Goal: Transaction & Acquisition: Book appointment/travel/reservation

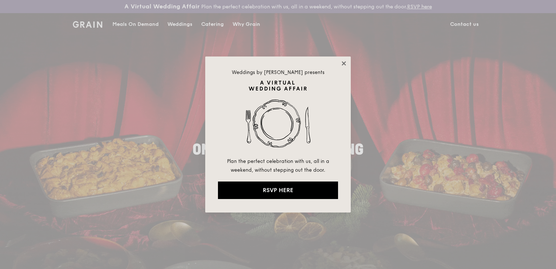
click at [344, 62] on icon at bounding box center [344, 63] width 4 height 4
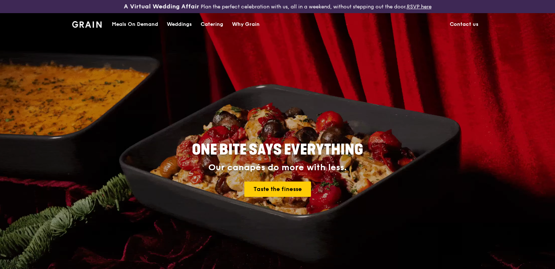
click at [213, 24] on div "Catering" at bounding box center [212, 24] width 23 height 22
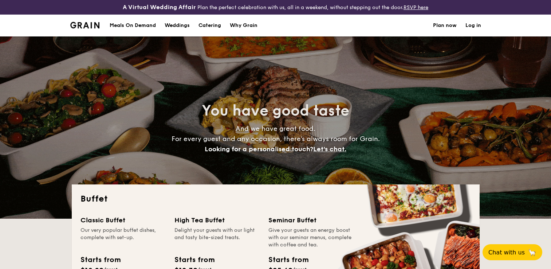
select select
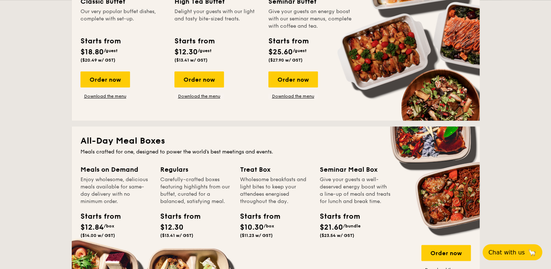
scroll to position [182, 0]
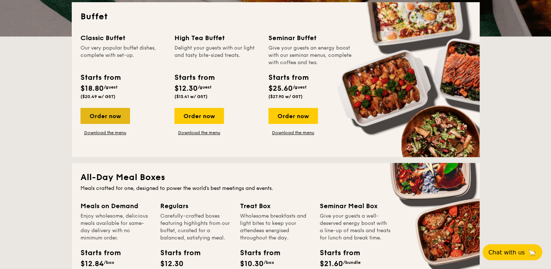
click at [103, 116] on div "Order now" at bounding box center [104, 116] width 49 height 16
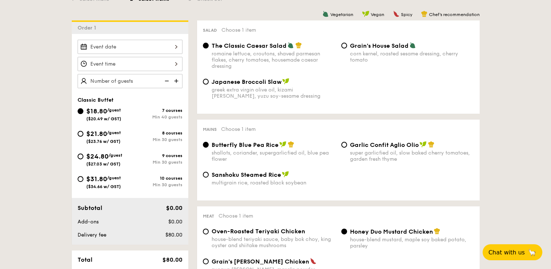
scroll to position [182, 0]
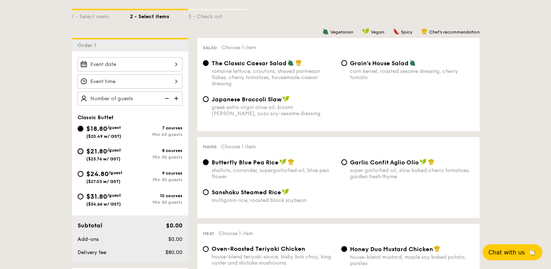
click at [80, 151] on input "$21.80 /guest ($23.76 w/ GST) 8 courses Min 30 guests" at bounding box center [81, 151] width 6 height 6
radio input "true"
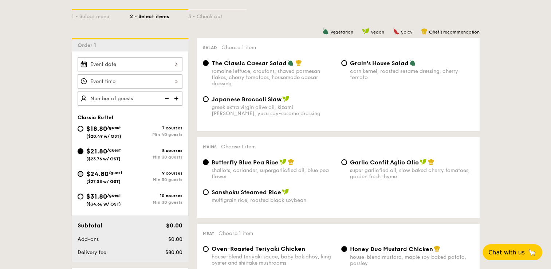
radio input "true"
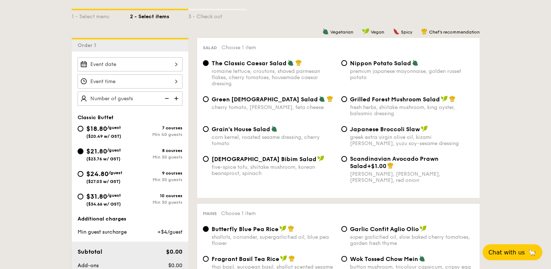
click at [79, 148] on input "$21.80 /guest ($23.76 w/ GST) 8 courses Min 30 guests" at bounding box center [81, 151] width 6 height 6
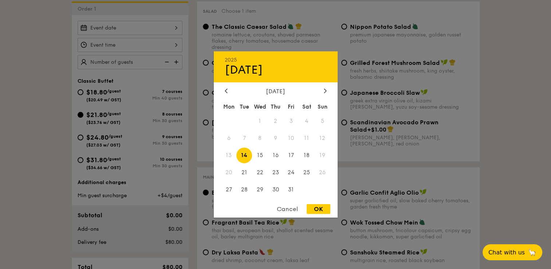
click at [170, 28] on div "2025 Oct [DATE] Tue Wed Thu Fri Sat Sun 1 2 3 4 5 6 7 8 9 10 11 12 13 14 15 16 …" at bounding box center [130, 28] width 105 height 14
click at [326, 88] on icon at bounding box center [325, 90] width 3 height 5
click at [228, 93] on div at bounding box center [226, 91] width 7 height 7
click at [245, 187] on span "28" at bounding box center [244, 189] width 16 height 16
click at [319, 210] on div "OK" at bounding box center [318, 209] width 24 height 10
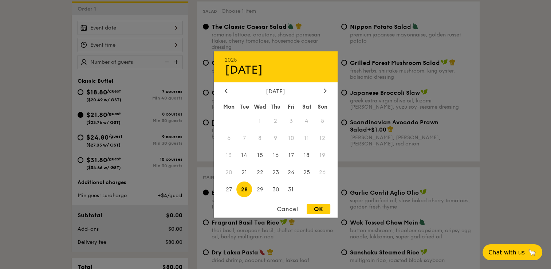
type input "[DATE]"
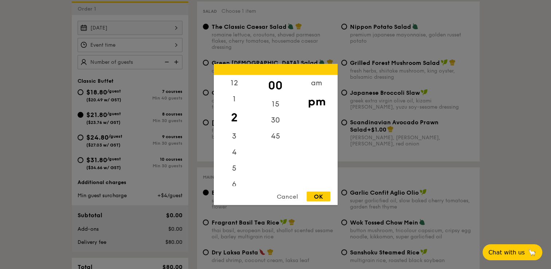
click at [151, 44] on div "12 1 2 3 4 5 6 7 8 9 10 11 00 15 30 45 am pm Cancel OK" at bounding box center [130, 45] width 105 height 14
click at [238, 90] on div "12" at bounding box center [234, 85] width 41 height 21
click at [314, 200] on div "OK" at bounding box center [318, 196] width 24 height 10
type input "12:00PM"
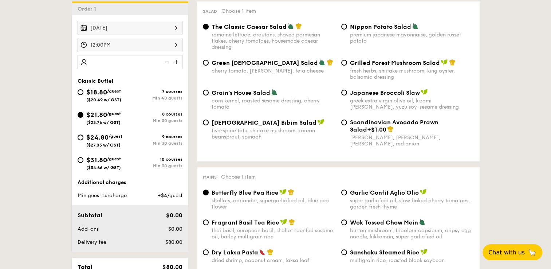
click at [174, 64] on img at bounding box center [176, 62] width 11 height 14
click at [168, 62] on img at bounding box center [165, 62] width 11 height 14
click at [167, 62] on img at bounding box center [165, 62] width 11 height 14
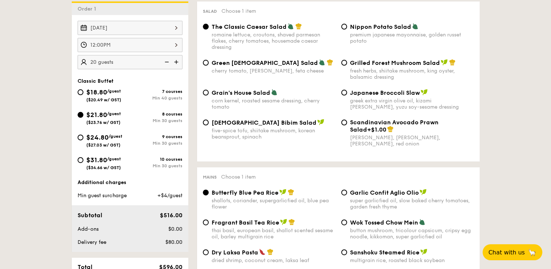
click at [167, 62] on img at bounding box center [165, 62] width 11 height 14
click at [174, 60] on img at bounding box center [176, 62] width 11 height 14
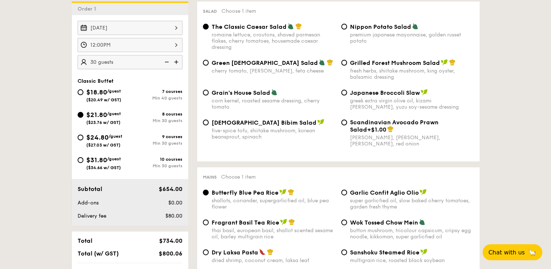
click at [174, 60] on img at bounding box center [176, 62] width 11 height 14
click at [165, 62] on img at bounding box center [165, 62] width 11 height 14
type input "30 guests"
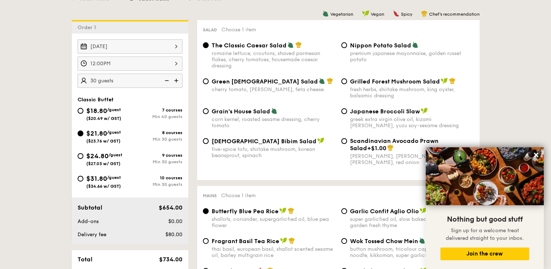
scroll to position [204, 0]
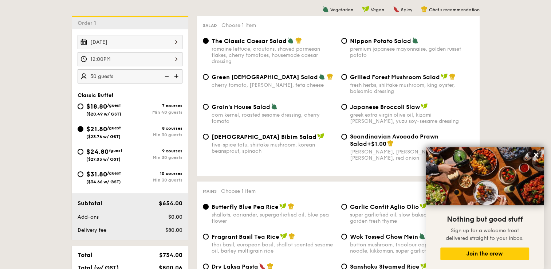
click at [166, 111] on div "Min 40 guests" at bounding box center [156, 112] width 52 height 5
click at [83, 109] on input "$18.80 /guest ($20.49 w/ GST) 7 courses Min 40 guests" at bounding box center [81, 106] width 6 height 6
radio input "true"
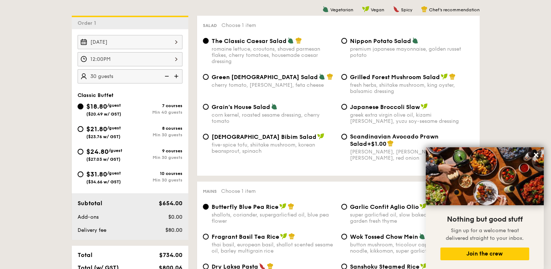
radio input "true"
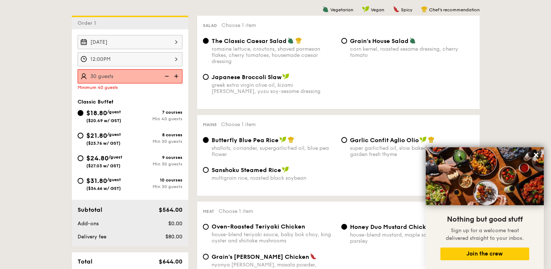
click at [169, 142] on div "Min 30 guests" at bounding box center [156, 141] width 52 height 5
click at [83, 138] on input "$21.80 /guest ($23.76 w/ GST) 8 courses Min 30 guests" at bounding box center [81, 135] width 6 height 6
radio input "true"
click at [169, 142] on div "$21.80 /guest ($23.76 w/ GST) 8 courses Min 30 guests" at bounding box center [130, 140] width 111 height 20
radio input "true"
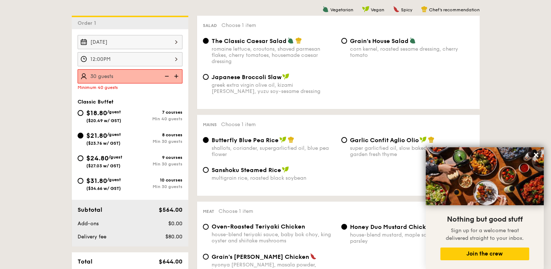
radio input "true"
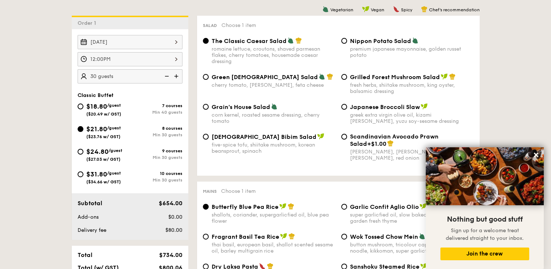
click at [166, 77] on img at bounding box center [165, 76] width 11 height 14
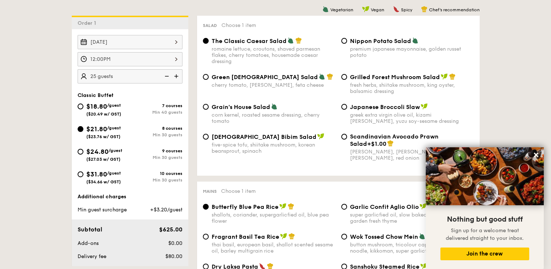
click at [166, 77] on img at bounding box center [165, 76] width 11 height 14
type input "20 guests"
click at [83, 131] on div "$21.80 /guest ($23.76 w/ GST)" at bounding box center [104, 131] width 52 height 15
click at [83, 131] on input "$21.80 /guest ($23.76 w/ GST) 8 courses Min 30 guests" at bounding box center [81, 129] width 6 height 6
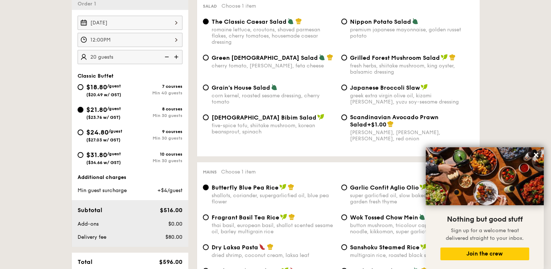
scroll to position [241, 0]
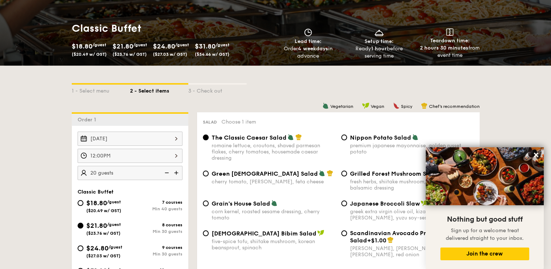
scroll to position [204, 0]
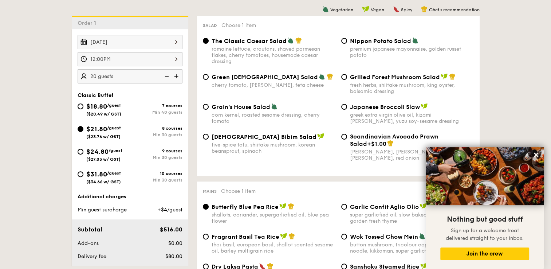
click at [170, 132] on div "Min 30 guests" at bounding box center [156, 134] width 52 height 5
click at [83, 132] on input "$21.80 /guest ($23.76 w/ GST) 8 courses Min 30 guests" at bounding box center [81, 129] width 6 height 6
click at [170, 132] on div "Min 30 guests" at bounding box center [156, 134] width 52 height 5
click at [83, 132] on input "$21.80 /guest ($23.76 w/ GST) 8 courses Min 30 guests" at bounding box center [81, 129] width 6 height 6
click at [170, 132] on div "Min 30 guests" at bounding box center [156, 134] width 52 height 5
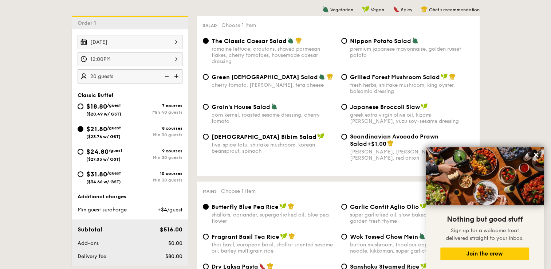
click at [83, 132] on input "$21.80 /guest ($23.76 w/ GST) 8 courses Min 30 guests" at bounding box center [81, 129] width 6 height 6
click at [170, 132] on div "Min 30 guests" at bounding box center [156, 134] width 52 height 5
click at [83, 132] on input "$21.80 /guest ($23.76 w/ GST) 8 courses Min 30 guests" at bounding box center [81, 129] width 6 height 6
drag, startPoint x: 170, startPoint y: 132, endPoint x: 166, endPoint y: 133, distance: 3.9
click at [166, 133] on div "Min 30 guests" at bounding box center [156, 134] width 52 height 5
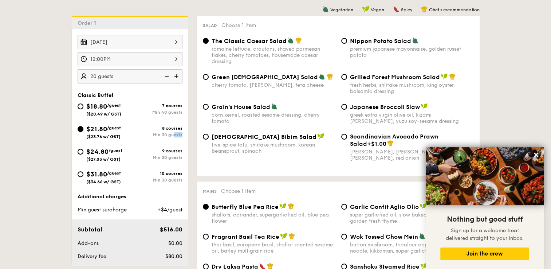
click at [83, 132] on input "$21.80 /guest ($23.76 w/ GST) 8 courses Min 30 guests" at bounding box center [81, 129] width 6 height 6
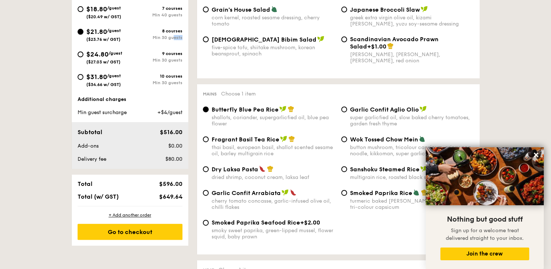
scroll to position [241, 0]
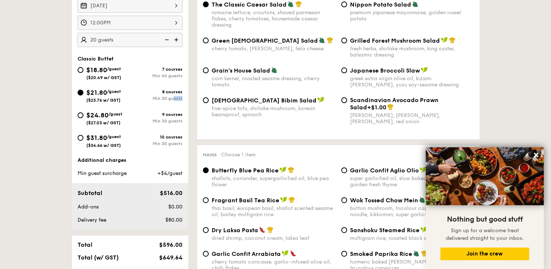
click at [75, 115] on div "$24.80 /guest ($27.03 w/ GST) 9 courses Min 30 guests" at bounding box center [130, 120] width 111 height 20
click at [78, 114] on input "$24.80 /guest ($27.03 w/ GST) 9 courses Min 30 guests" at bounding box center [81, 115] width 6 height 6
radio input "true"
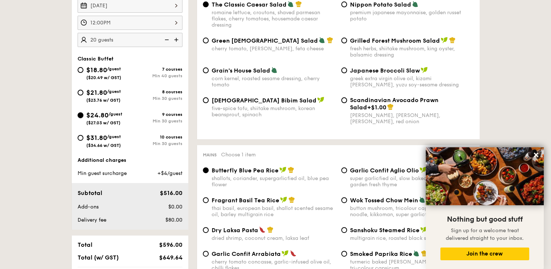
radio input "true"
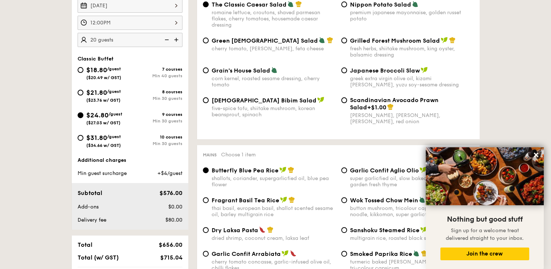
click at [84, 90] on div "$21.80 /guest ($23.76 w/ GST)" at bounding box center [104, 94] width 52 height 15
click at [83, 90] on input "$21.80 /guest ($23.76 w/ GST) 8 courses Min 30 guests" at bounding box center [81, 93] width 6 height 6
radio input "true"
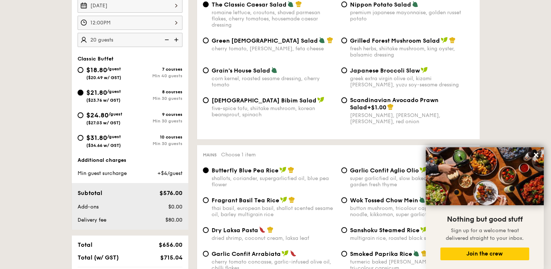
radio input "true"
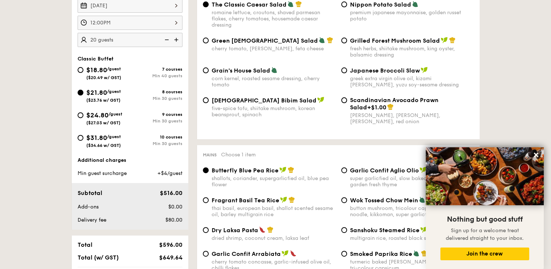
click at [167, 43] on img at bounding box center [165, 40] width 11 height 14
click at [169, 39] on img at bounding box center [165, 40] width 11 height 14
click at [167, 41] on img at bounding box center [165, 40] width 11 height 14
click at [166, 36] on img at bounding box center [165, 40] width 11 height 14
click at [165, 40] on img at bounding box center [165, 40] width 11 height 14
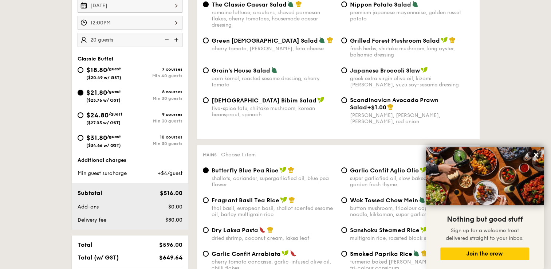
click at [165, 40] on img at bounding box center [165, 40] width 11 height 14
click at [175, 37] on img at bounding box center [176, 40] width 11 height 14
click at [167, 40] on img at bounding box center [165, 40] width 11 height 14
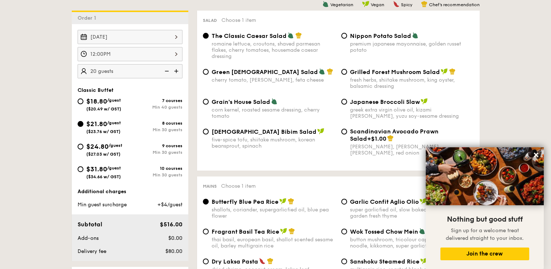
scroll to position [204, 0]
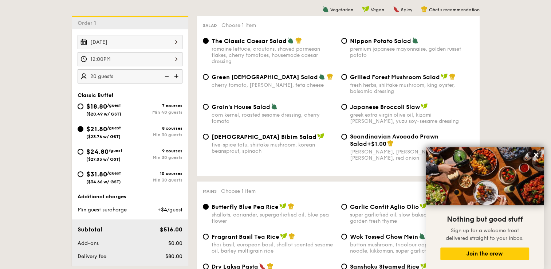
click at [175, 75] on img at bounding box center [176, 76] width 11 height 14
type input "25 guests"
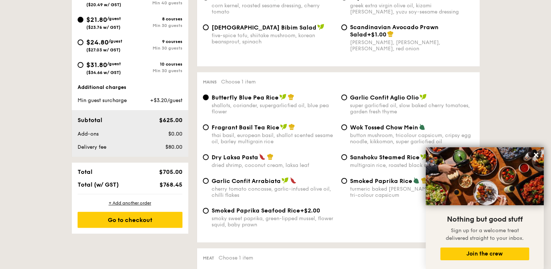
scroll to position [350, 0]
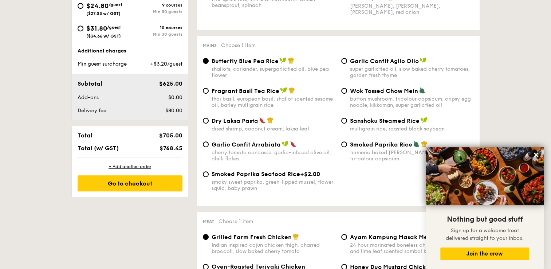
click at [223, 124] on span "Dry Laksa Pasta" at bounding box center [234, 120] width 47 height 7
click at [209, 123] on input "Dry Laksa Pasta dried shrimp, coconut cream, laksa leaf" at bounding box center [206, 121] width 6 height 6
radio input "true"
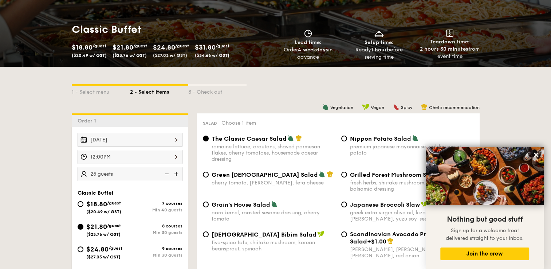
scroll to position [182, 0]
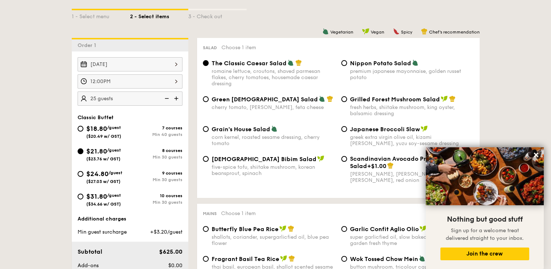
click at [387, 165] on img at bounding box center [390, 165] width 7 height 7
click at [347, 162] on input "Scandinavian Avocado Prawn Salad +$1.00 virgin [PERSON_NAME] dressing, dijon mu…" at bounding box center [344, 159] width 6 height 6
radio input "true"
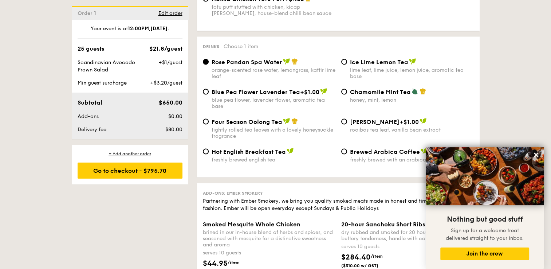
scroll to position [1419, 0]
